Goal: Task Accomplishment & Management: Use online tool/utility

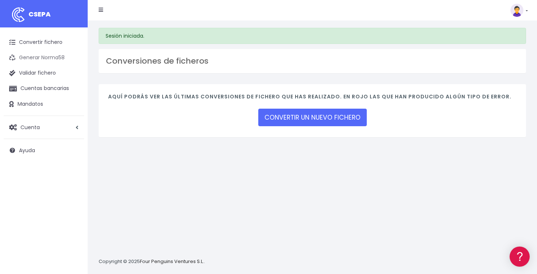
click at [53, 57] on link "Generar Norma58" at bounding box center [44, 57] width 80 height 15
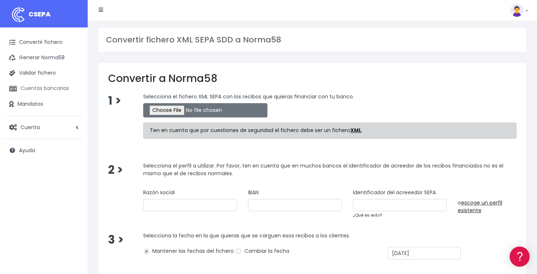
click at [42, 89] on link "Cuentas bancarias" at bounding box center [44, 88] width 80 height 15
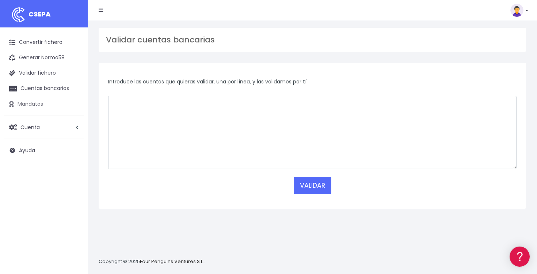
click at [32, 104] on link "Mandatos" at bounding box center [44, 103] width 80 height 15
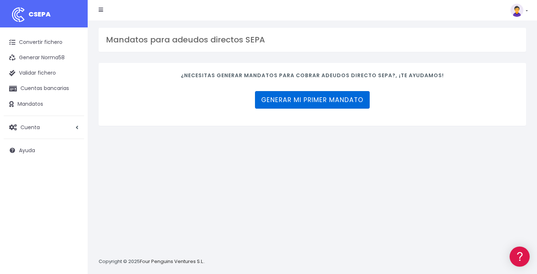
click at [313, 98] on link "Generar mi primer mandato" at bounding box center [312, 100] width 115 height 18
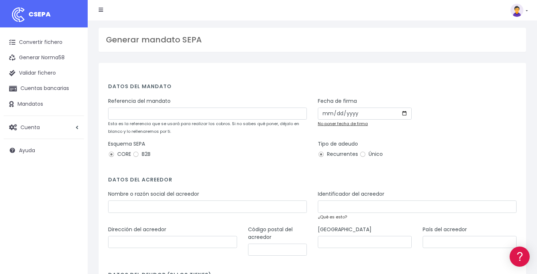
click at [194, 119] on div "Referencia del mandato Esta es la referencia que se usará para realizar los cob…" at bounding box center [207, 116] width 199 height 38
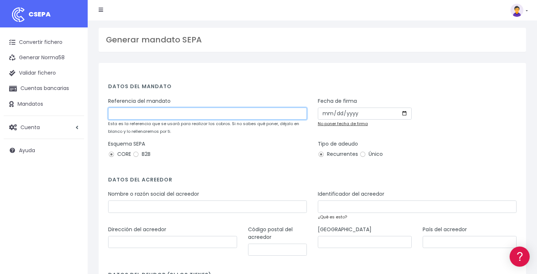
click at [201, 114] on input "text" at bounding box center [207, 113] width 199 height 12
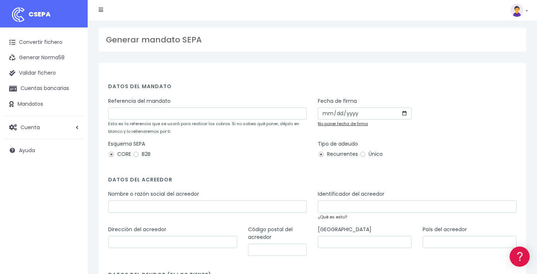
click at [238, 85] on h4 "Datos del mandato" at bounding box center [312, 88] width 408 height 10
click at [39, 130] on span "Cuenta" at bounding box center [29, 126] width 19 height 7
click at [39, 130] on span "Cuenta" at bounding box center [30, 126] width 20 height 7
click at [47, 60] on link "Generar Norma58" at bounding box center [44, 57] width 80 height 15
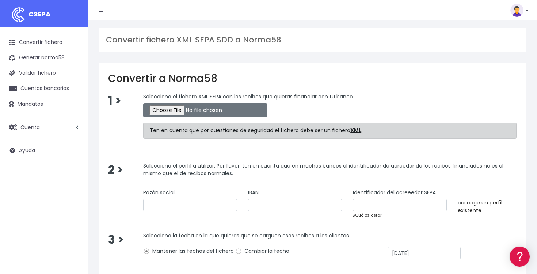
click at [353, 130] on strong "XML" at bounding box center [355, 129] width 11 height 7
click at [61, 41] on link "Convertir fichero" at bounding box center [44, 42] width 80 height 15
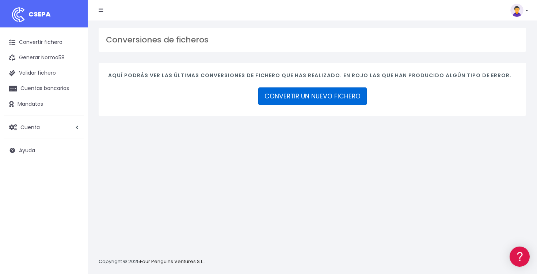
click at [292, 95] on link "CONVERTIR UN NUEVO FICHERO" at bounding box center [312, 96] width 108 height 18
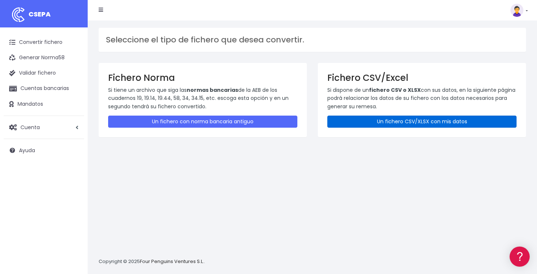
click at [390, 119] on link "Un fichero CSV/XLSX con mis datos" at bounding box center [421, 121] width 189 height 12
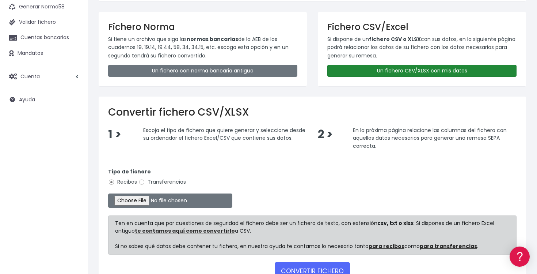
scroll to position [64, 0]
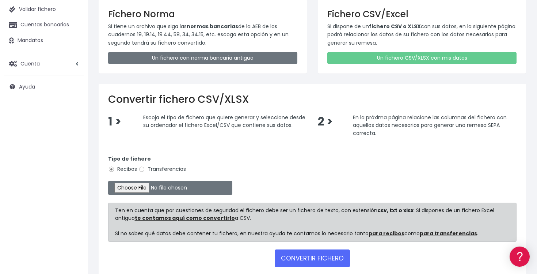
click at [145, 168] on span at bounding box center [141, 169] width 7 height 7
click at [145, 168] on input "Transferencias" at bounding box center [141, 169] width 7 height 7
radio input "true"
click at [27, 61] on span "Cuenta" at bounding box center [29, 63] width 19 height 7
click at [35, 45] on link "Mandatos" at bounding box center [44, 40] width 80 height 15
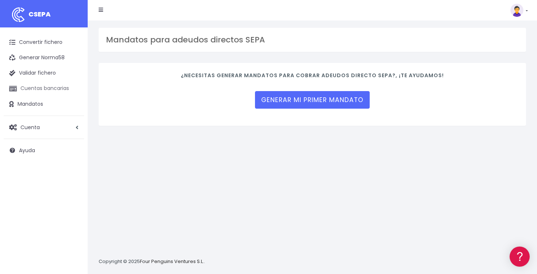
click at [41, 89] on link "Cuentas bancarias" at bounding box center [44, 88] width 80 height 15
